Goal: Task Accomplishment & Management: Manage account settings

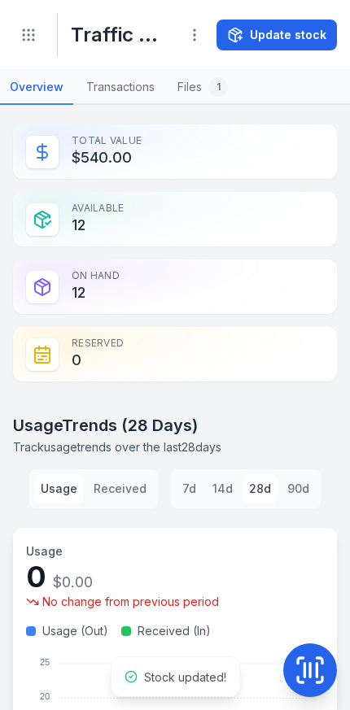
click at [295, 41] on button "Update stock" at bounding box center [276, 35] width 120 height 31
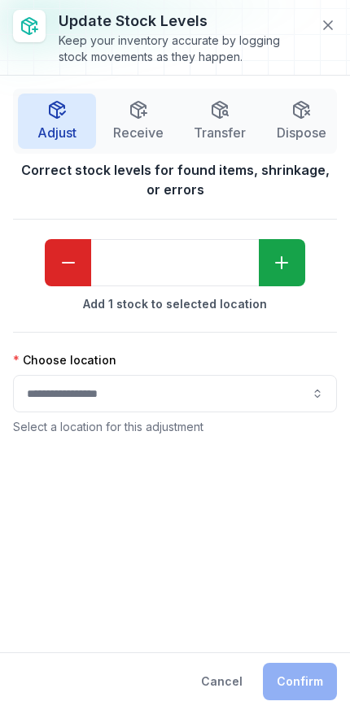
click at [227, 123] on span "Transfer" at bounding box center [219, 133] width 52 height 20
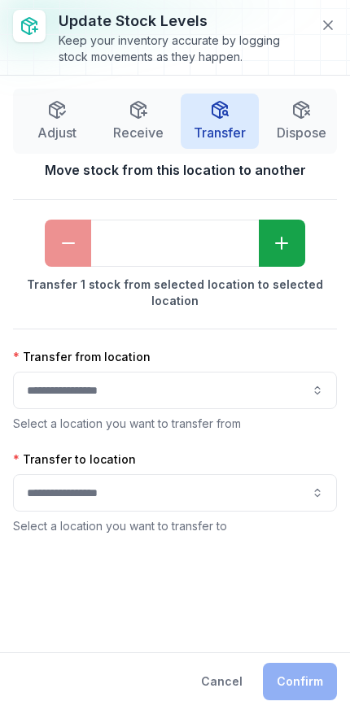
click at [289, 249] on icon "button" at bounding box center [282, 243] width 20 height 20
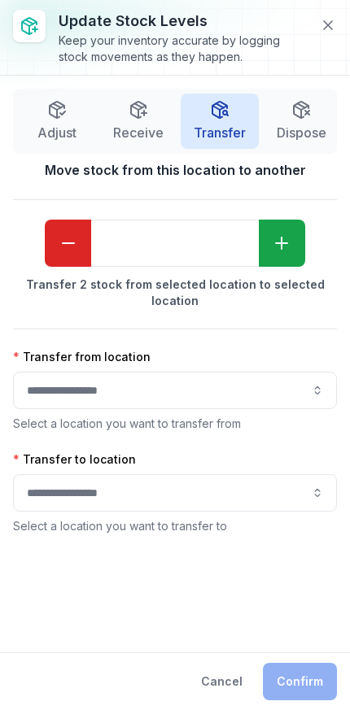
click at [289, 249] on icon "button" at bounding box center [282, 243] width 20 height 20
click at [293, 252] on button "button" at bounding box center [282, 243] width 46 height 47
click at [66, 254] on button "button" at bounding box center [68, 243] width 46 height 47
type input "*"
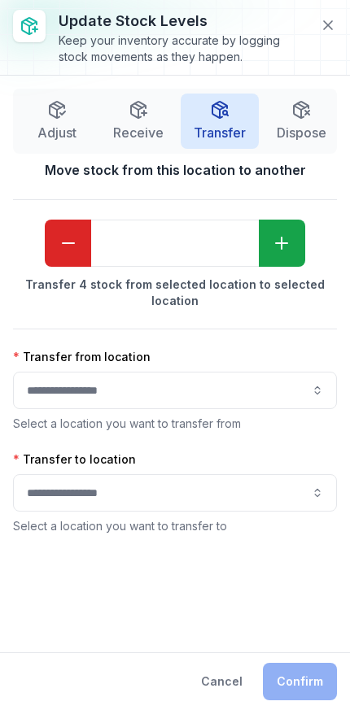
click at [247, 389] on button "button" at bounding box center [175, 390] width 324 height 37
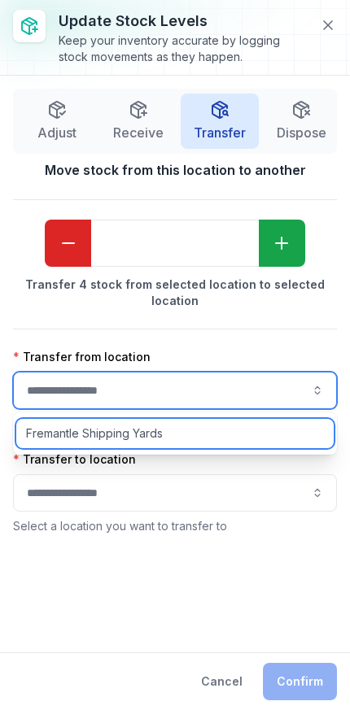
click at [210, 434] on div "Fremantle Shipping Yards" at bounding box center [174, 433] width 317 height 29
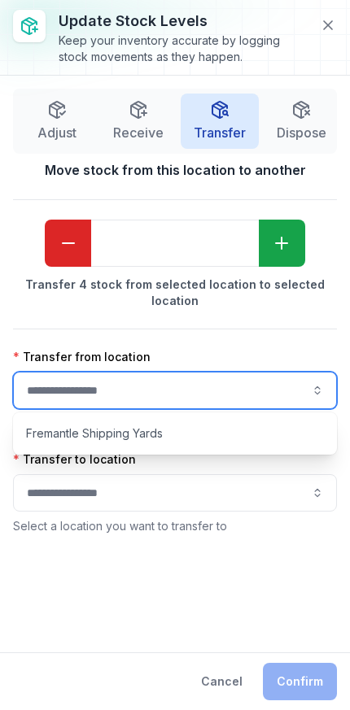
type input "**********"
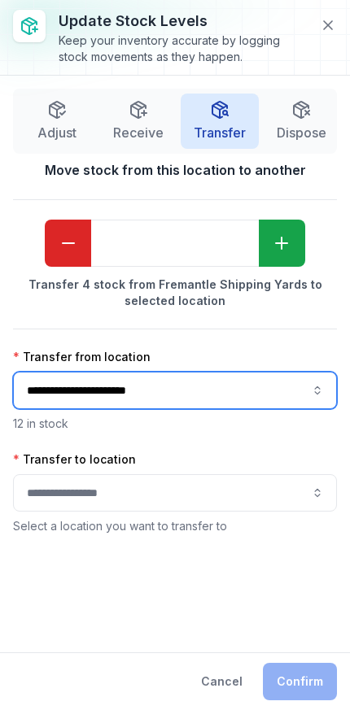
click at [219, 505] on button "button" at bounding box center [175, 492] width 324 height 37
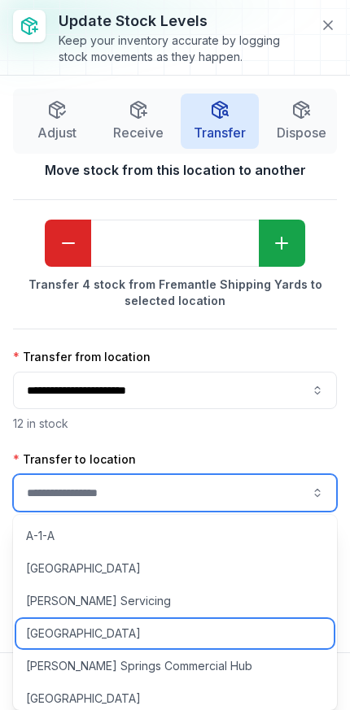
click at [211, 633] on div "[GEOGRAPHIC_DATA]" at bounding box center [174, 633] width 317 height 29
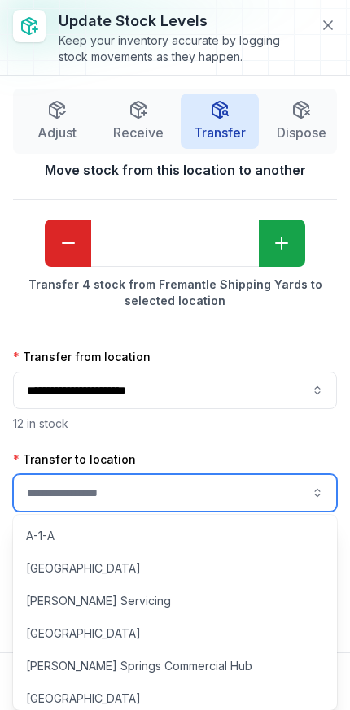
type input "**********"
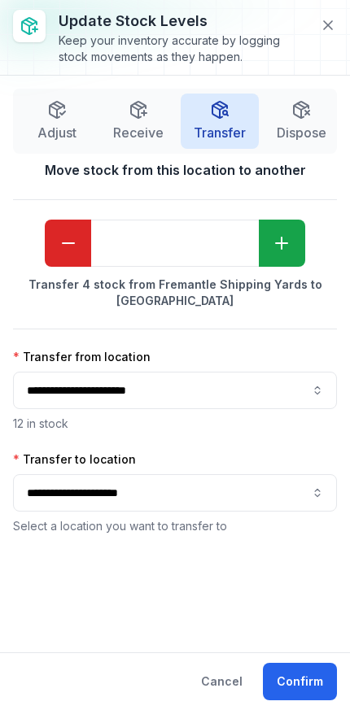
click at [304, 676] on button "Confirm" at bounding box center [300, 681] width 74 height 37
